Goal: Contribute content

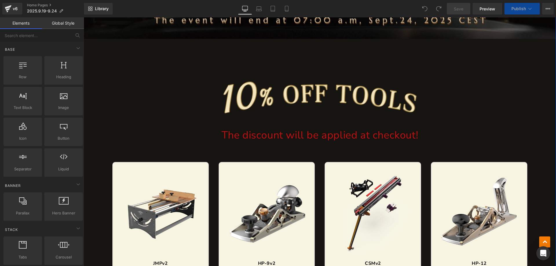
scroll to position [203, 0]
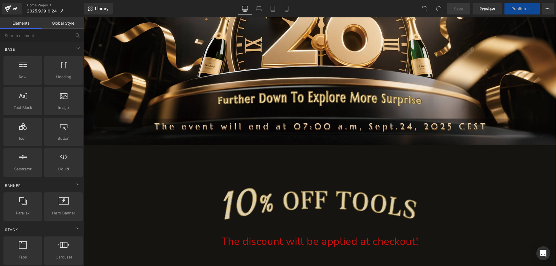
click at [290, 185] on img at bounding box center [320, 188] width 402 height 87
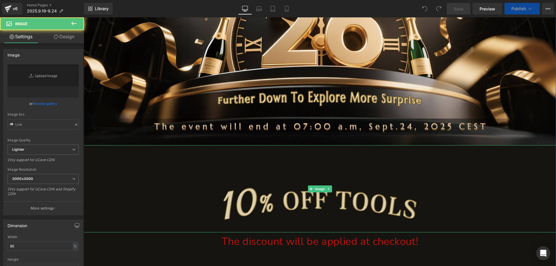
type input "[URL][DOMAIN_NAME]"
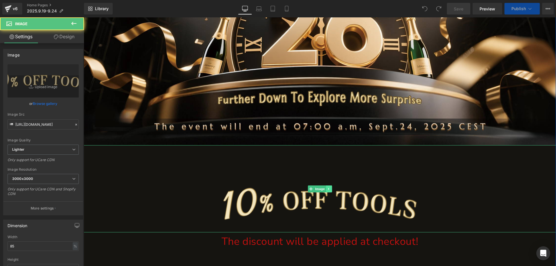
click at [327, 188] on icon at bounding box center [328, 188] width 3 height 3
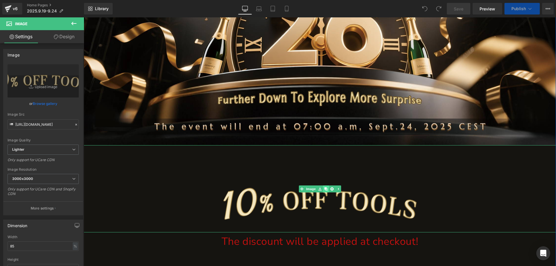
click at [324, 188] on icon at bounding box center [325, 188] width 3 height 3
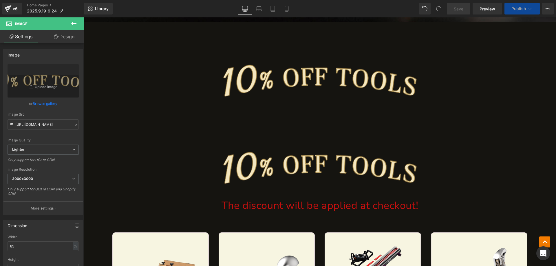
scroll to position [192, 0]
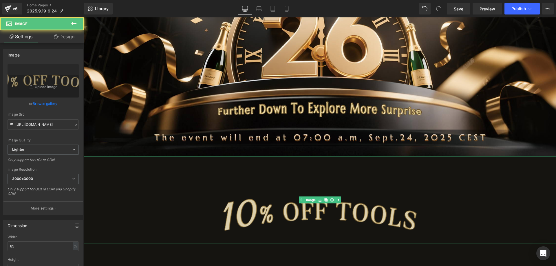
click at [231, 205] on img at bounding box center [320, 199] width 402 height 87
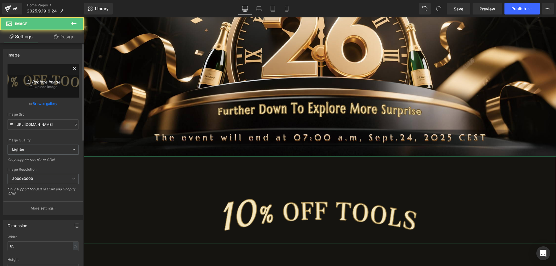
click at [22, 80] on icon "Replace Image" at bounding box center [43, 80] width 46 height 7
type input "C:\fakepath\xin.jpg"
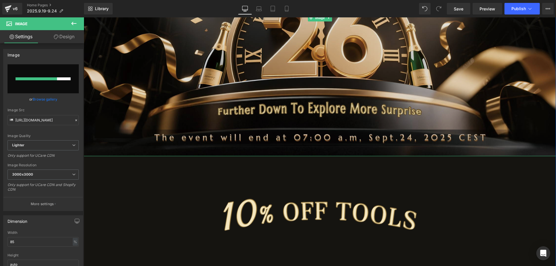
click at [167, 113] on img at bounding box center [320, 17] width 473 height 277
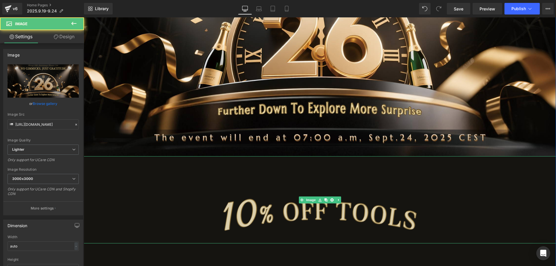
click at [187, 206] on img at bounding box center [320, 199] width 402 height 87
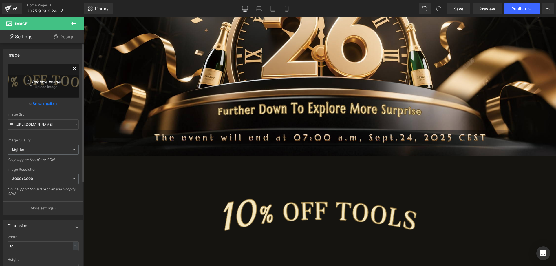
click at [18, 74] on link "Replace Image" at bounding box center [43, 80] width 71 height 33
type input "C:\fakepath\xin.jpg"
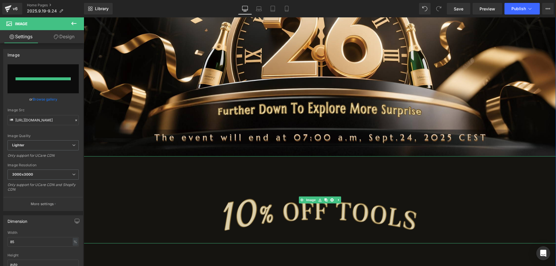
type input "[URL][DOMAIN_NAME]"
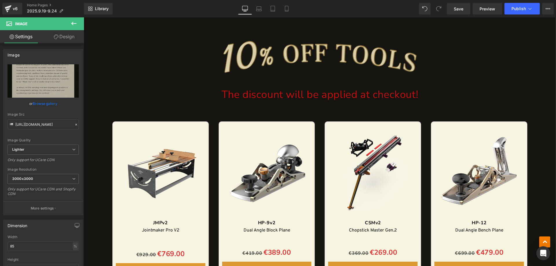
scroll to position [1061, 0]
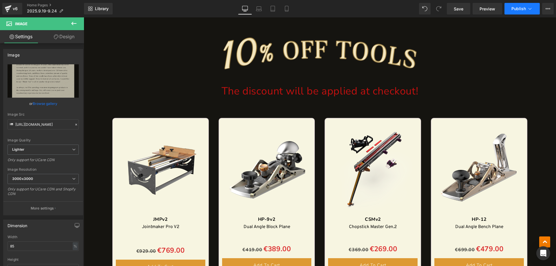
click at [513, 9] on span "Publish" at bounding box center [519, 8] width 14 height 5
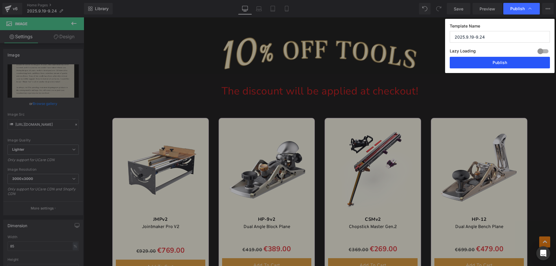
click at [478, 59] on button "Publish" at bounding box center [500, 63] width 100 height 12
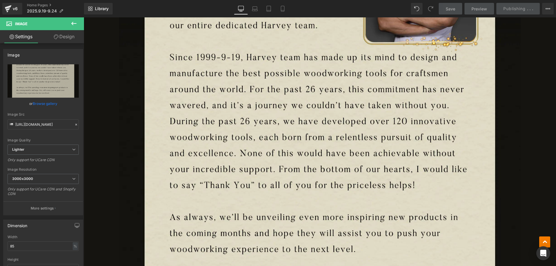
scroll to position [583, 0]
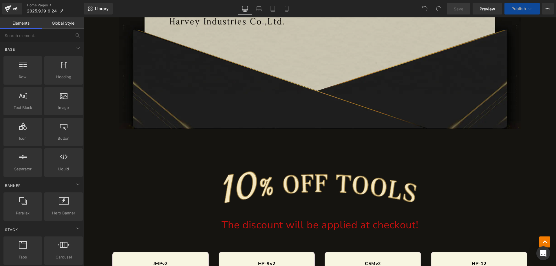
scroll to position [1101, 0]
